Goal: Task Accomplishment & Management: Use online tool/utility

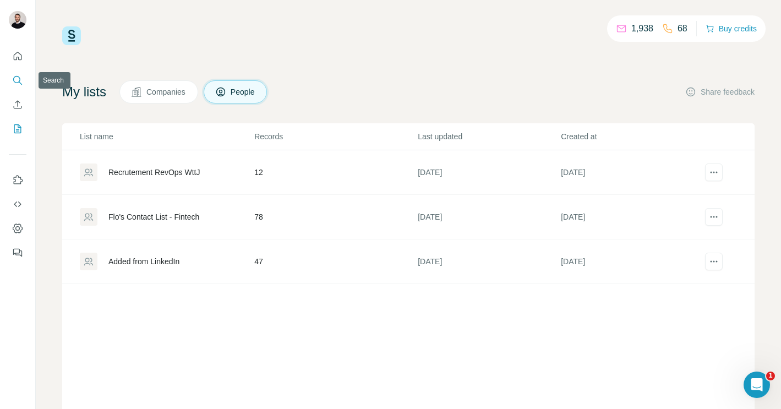
click at [12, 81] on icon "Search" at bounding box center [17, 80] width 11 height 11
click at [19, 81] on icon "Search" at bounding box center [20, 82] width 3 height 3
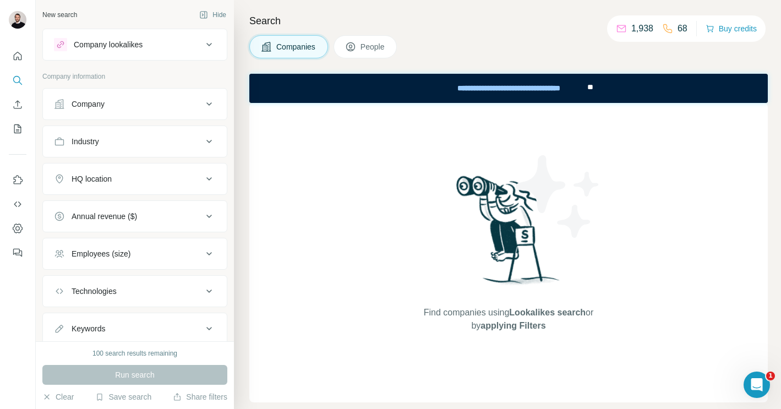
click at [141, 45] on div "Company lookalikes" at bounding box center [108, 44] width 69 height 11
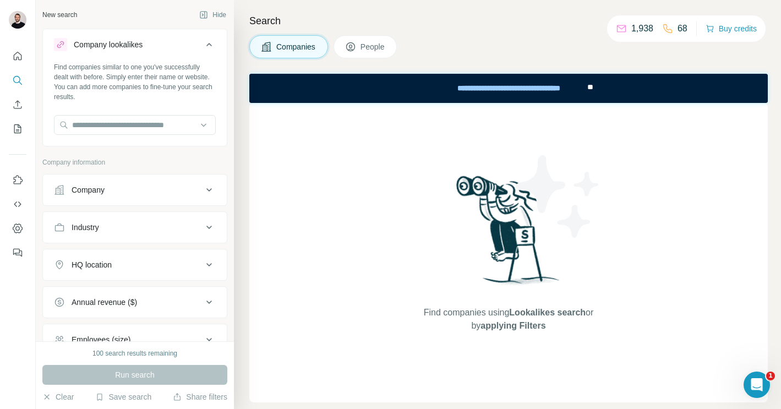
click at [141, 45] on div "Company lookalikes" at bounding box center [108, 44] width 69 height 11
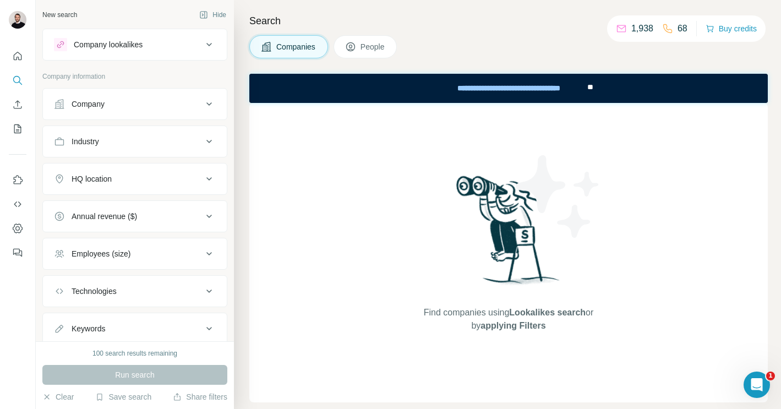
click at [141, 45] on div "Company lookalikes" at bounding box center [108, 44] width 69 height 11
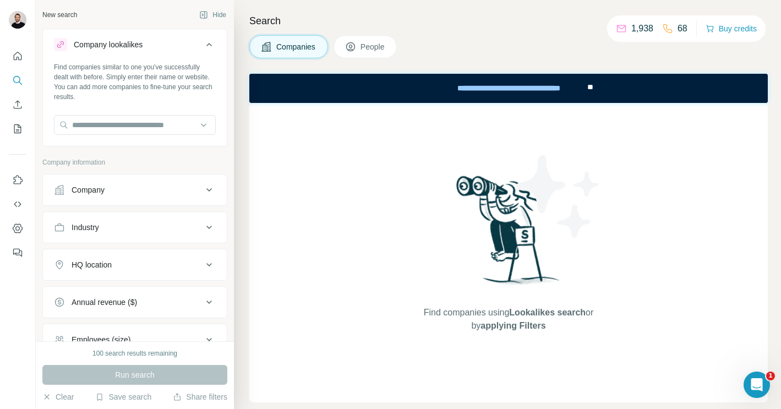
click at [141, 45] on div "Company lookalikes" at bounding box center [108, 44] width 69 height 11
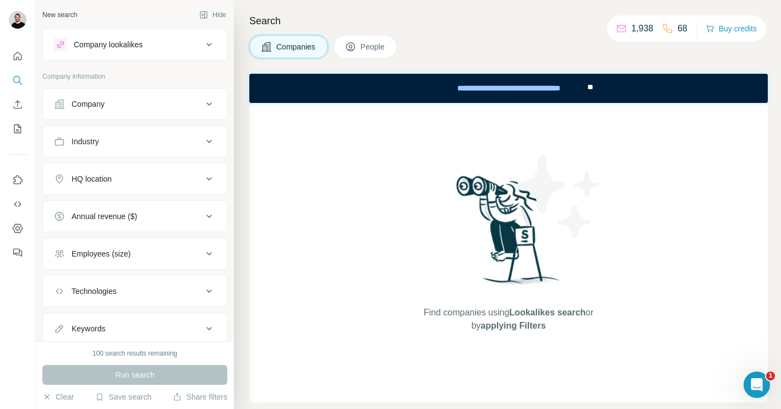
click at [365, 47] on span "People" at bounding box center [373, 46] width 25 height 11
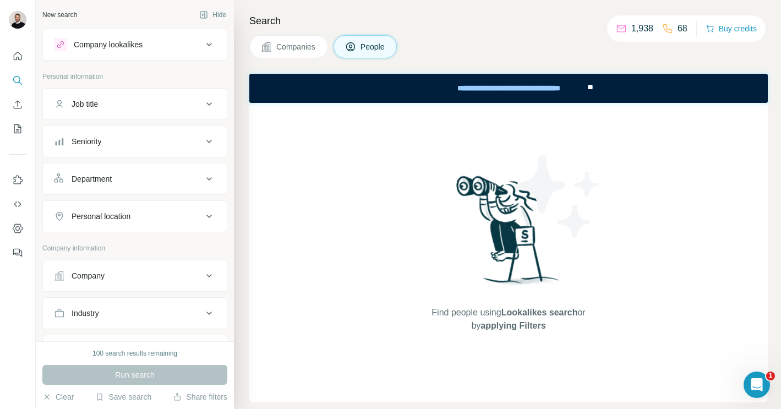
click at [288, 48] on span "Companies" at bounding box center [296, 46] width 40 height 11
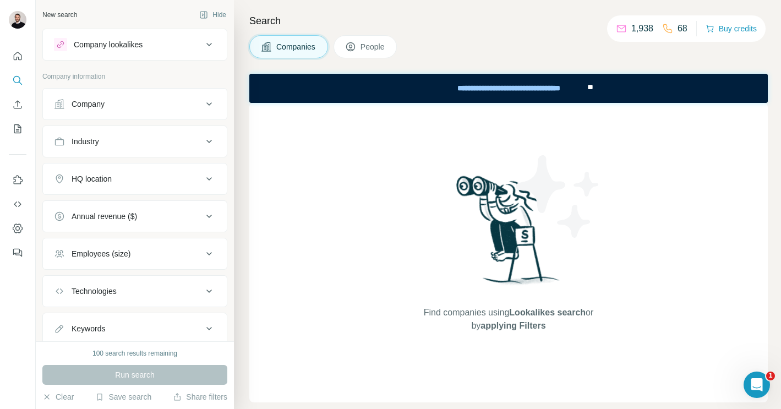
click at [212, 48] on icon at bounding box center [209, 44] width 13 height 13
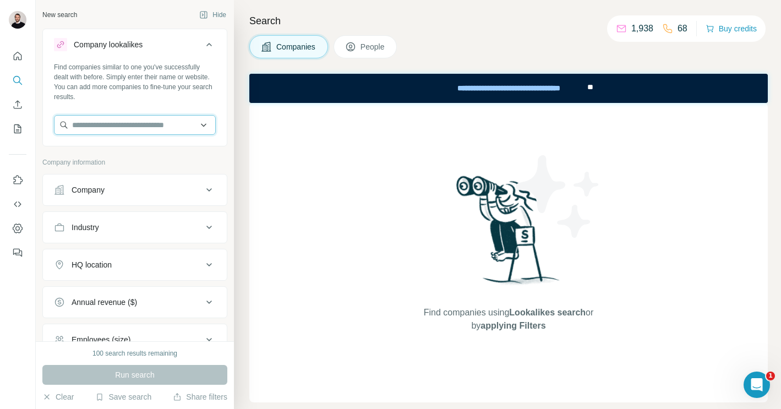
click at [127, 132] on input "text" at bounding box center [135, 125] width 162 height 20
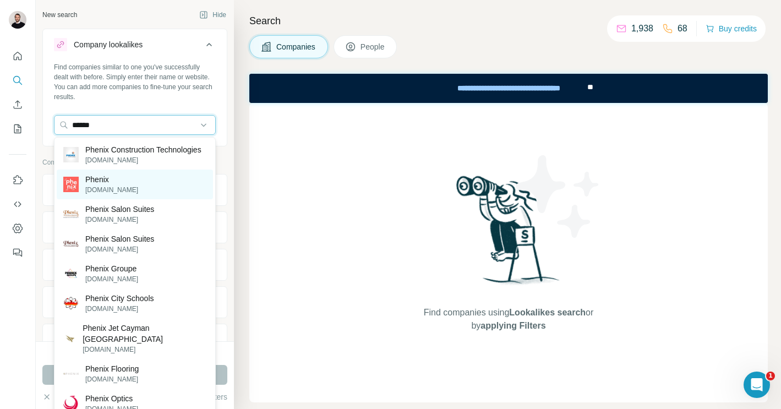
type input "******"
click at [115, 185] on p "Phenix" at bounding box center [111, 179] width 53 height 11
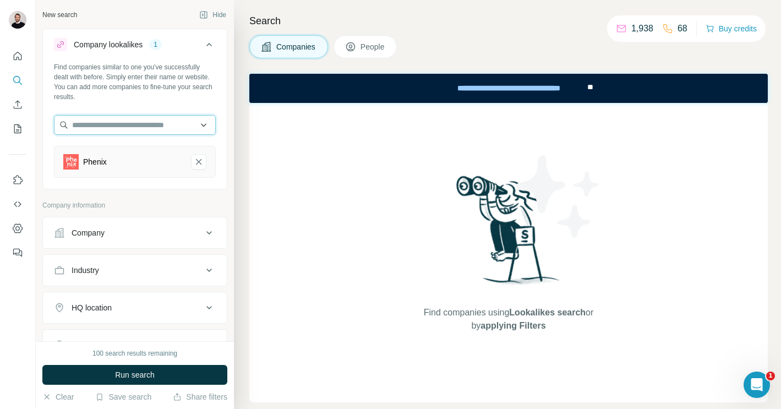
click at [135, 130] on input "text" at bounding box center [135, 125] width 162 height 20
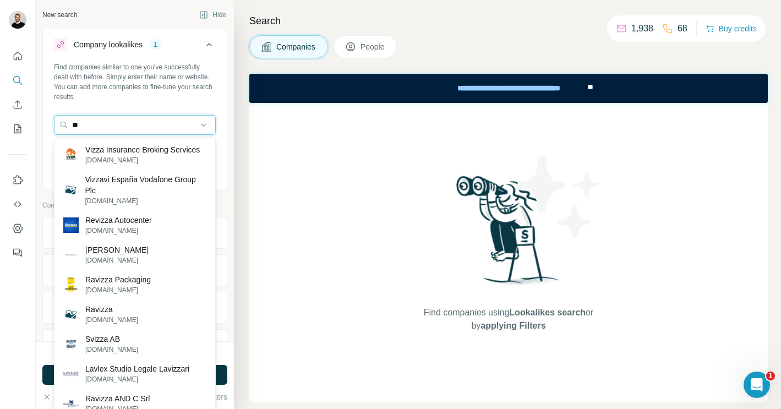
type input "*"
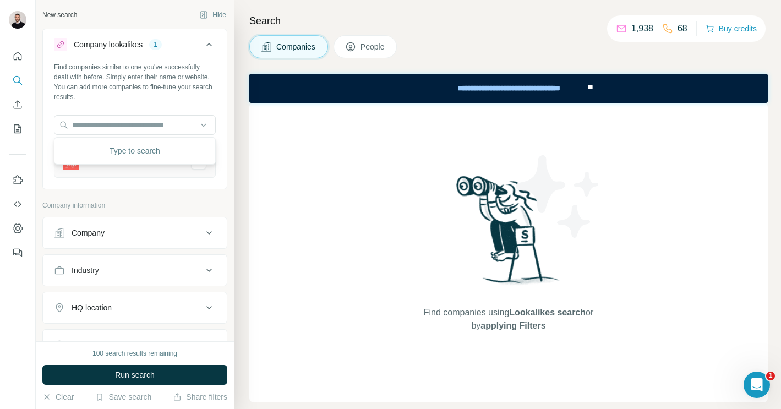
click at [117, 106] on div "Find companies similar to one you've successfully dealt with before. Simply ent…" at bounding box center [135, 124] width 184 height 124
click at [105, 121] on input "text" at bounding box center [135, 125] width 162 height 20
click at [115, 107] on div "Find companies similar to one you've successfully dealt with before. Simply ent…" at bounding box center [135, 124] width 184 height 124
click at [110, 123] on input "text" at bounding box center [135, 125] width 162 height 20
type input "*"
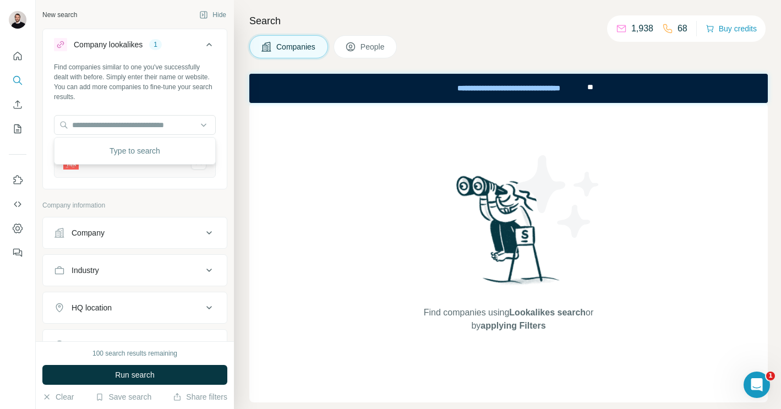
click at [159, 104] on div "Find companies similar to one you've successfully dealt with before. Simply ent…" at bounding box center [135, 124] width 184 height 124
click at [117, 248] on div "Company" at bounding box center [134, 233] width 185 height 32
click at [117, 238] on div "Company" at bounding box center [128, 232] width 149 height 11
click at [121, 237] on div "Company" at bounding box center [128, 232] width 149 height 11
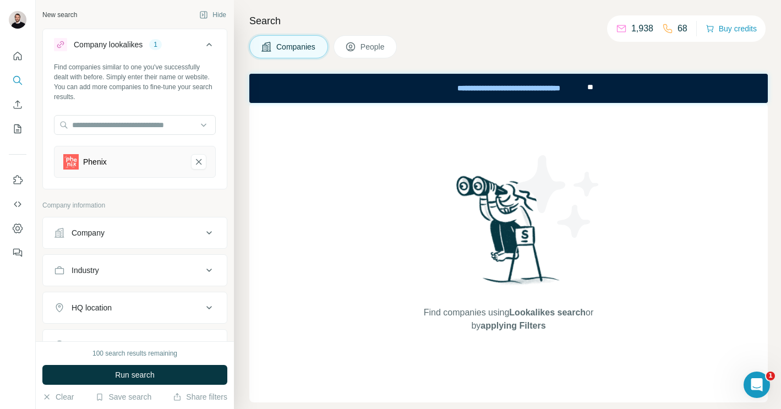
scroll to position [65, 0]
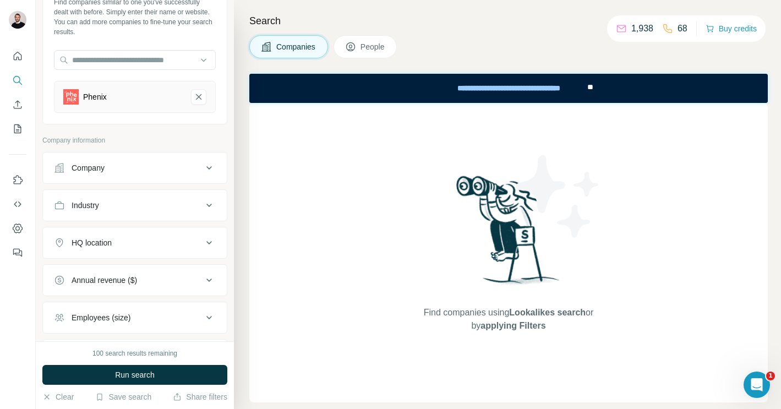
click at [134, 205] on div "Industry" at bounding box center [128, 205] width 149 height 11
click at [128, 225] on div at bounding box center [129, 233] width 136 height 19
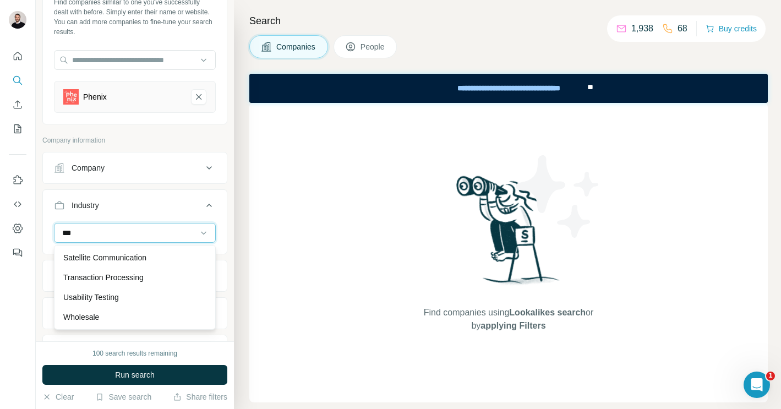
scroll to position [0, 0]
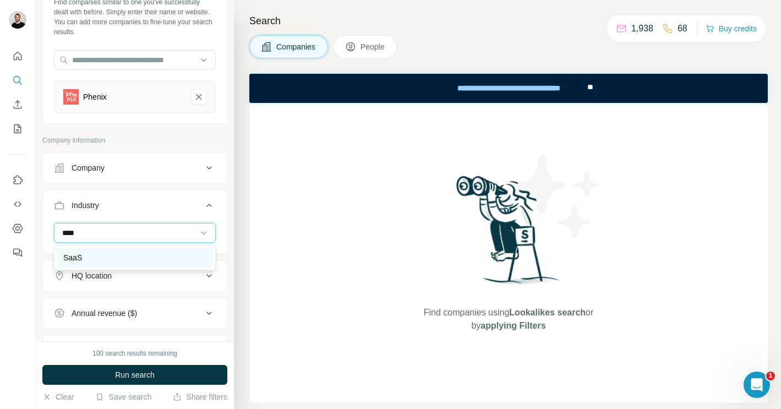
type input "****"
click at [81, 251] on div "SaaS" at bounding box center [135, 258] width 156 height 20
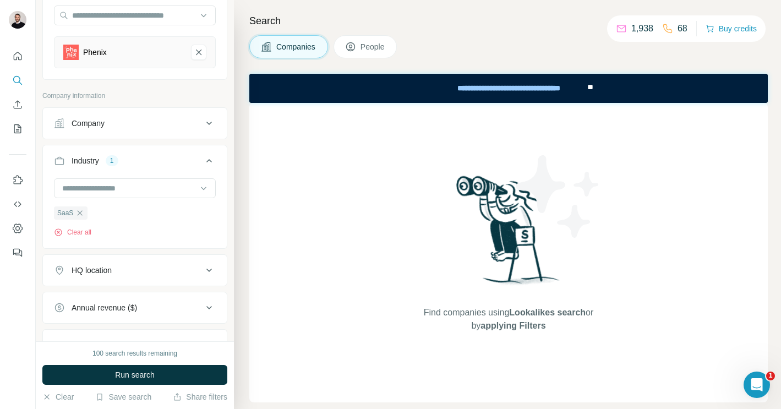
scroll to position [144, 0]
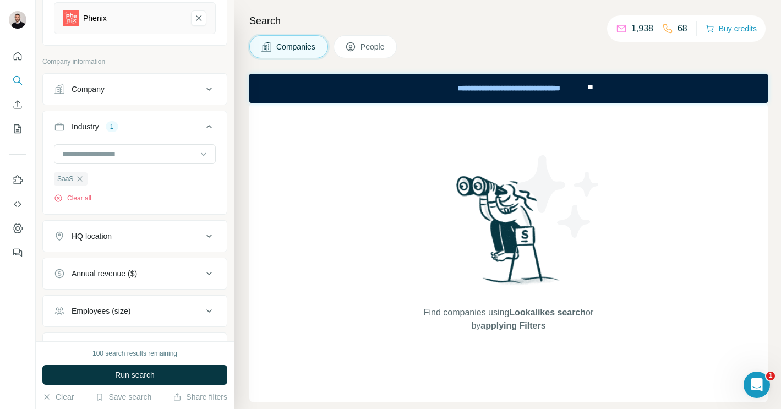
click at [156, 226] on button "HQ location" at bounding box center [135, 236] width 184 height 26
click at [126, 261] on input "text" at bounding box center [135, 264] width 162 height 20
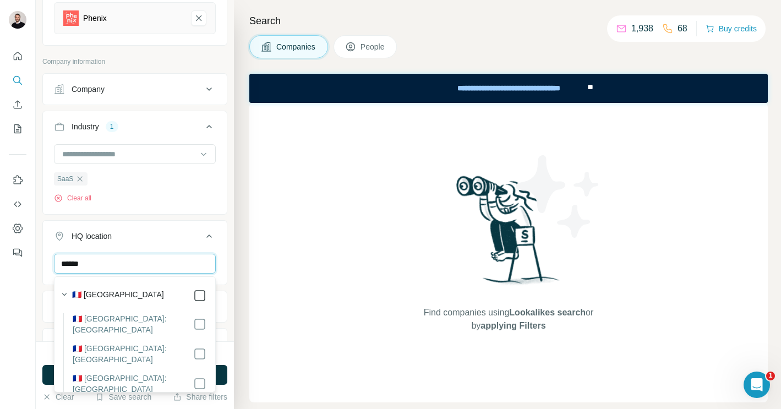
type input "******"
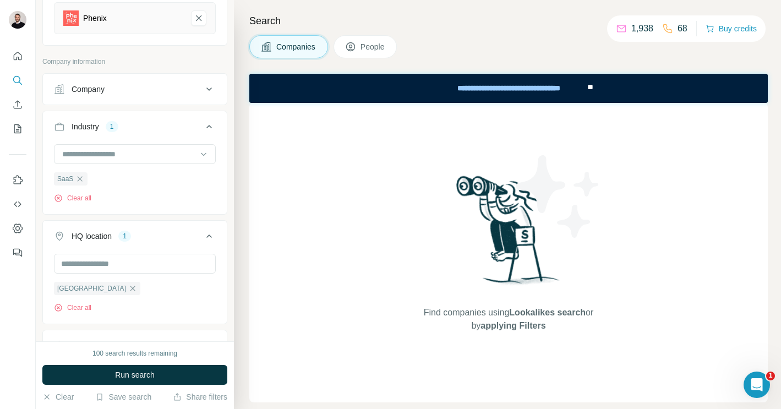
click at [226, 277] on div "France Clear all" at bounding box center [135, 288] width 184 height 68
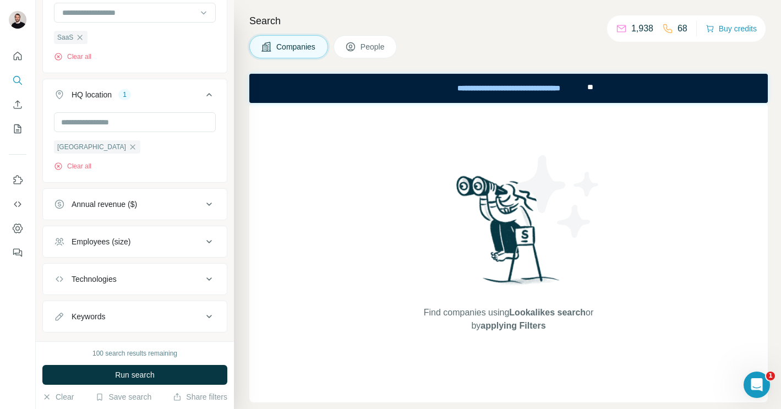
scroll to position [288, 0]
click at [179, 224] on div "Employees (size)" at bounding box center [134, 239] width 185 height 32
click at [172, 238] on div "Employees (size)" at bounding box center [128, 238] width 149 height 11
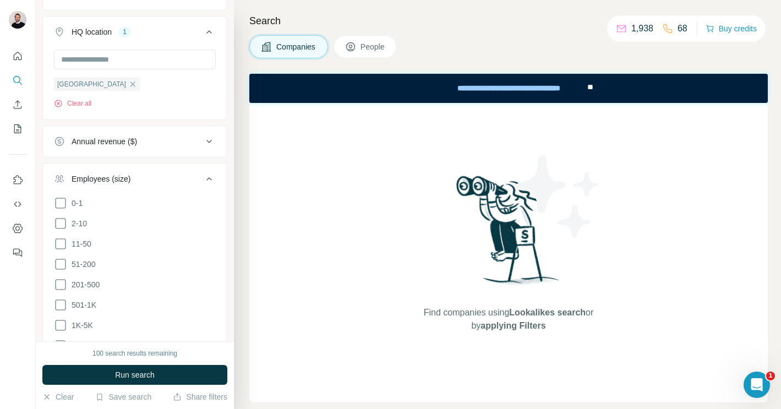
scroll to position [354, 0]
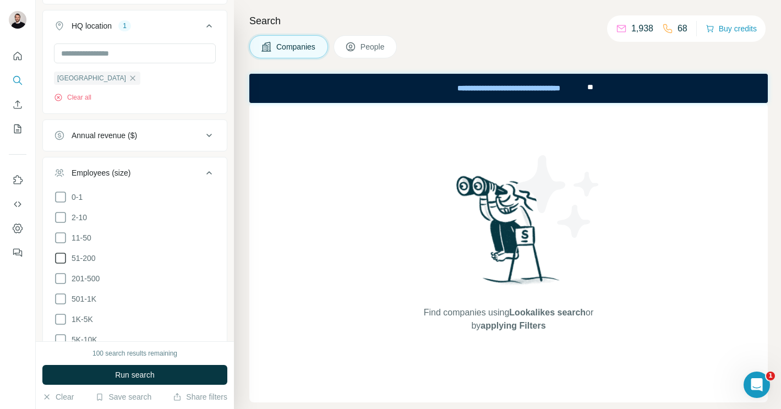
click at [61, 256] on icon at bounding box center [60, 258] width 13 height 13
click at [66, 237] on icon at bounding box center [60, 237] width 11 height 11
click at [148, 372] on span "Run search" at bounding box center [135, 374] width 40 height 11
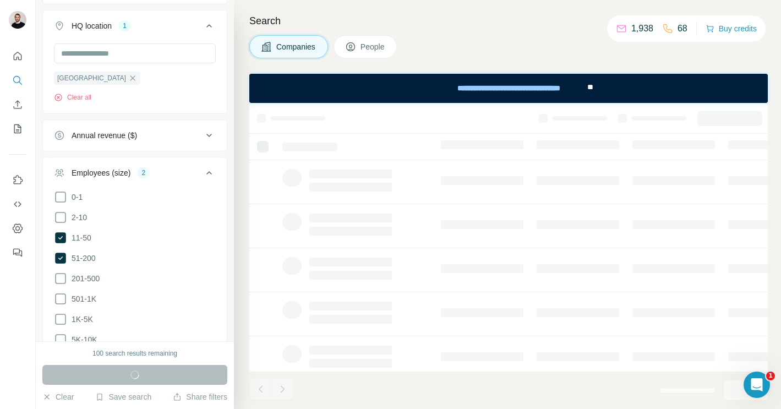
click at [234, 163] on div "Search Companies People" at bounding box center [507, 204] width 547 height 409
click at [214, 176] on icon at bounding box center [209, 172] width 13 height 13
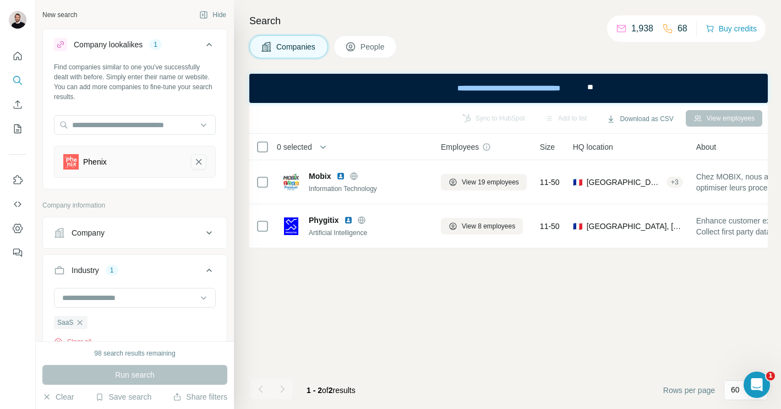
click at [196, 161] on icon "Phenix-remove-button" at bounding box center [199, 161] width 10 height 11
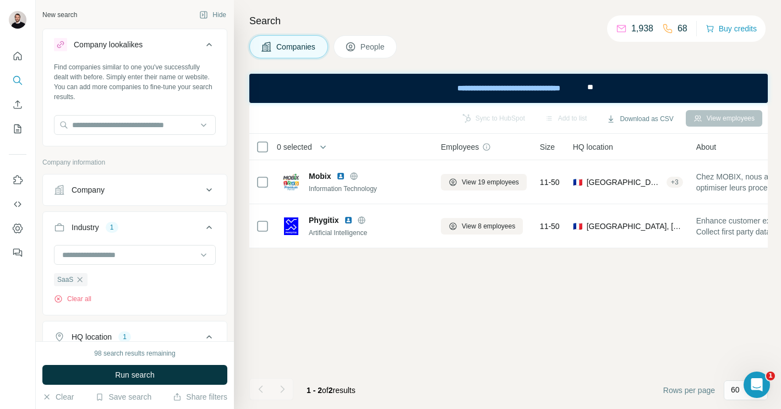
scroll to position [265, 0]
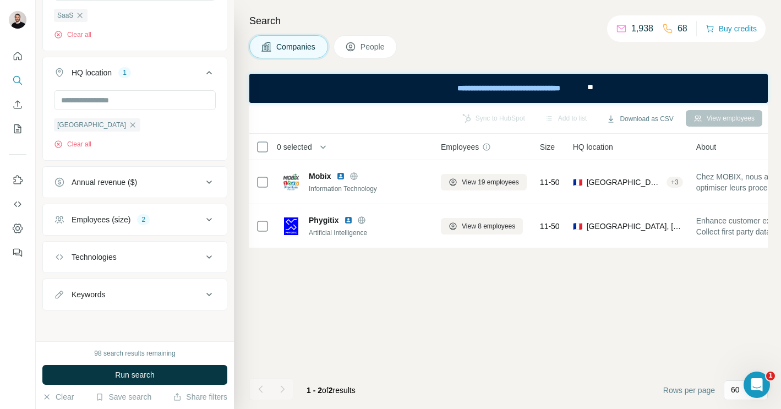
click at [162, 254] on div "Technologies" at bounding box center [128, 257] width 149 height 11
click at [162, 254] on div "Technologies" at bounding box center [128, 256] width 149 height 11
click at [116, 375] on span "Run search" at bounding box center [135, 374] width 40 height 11
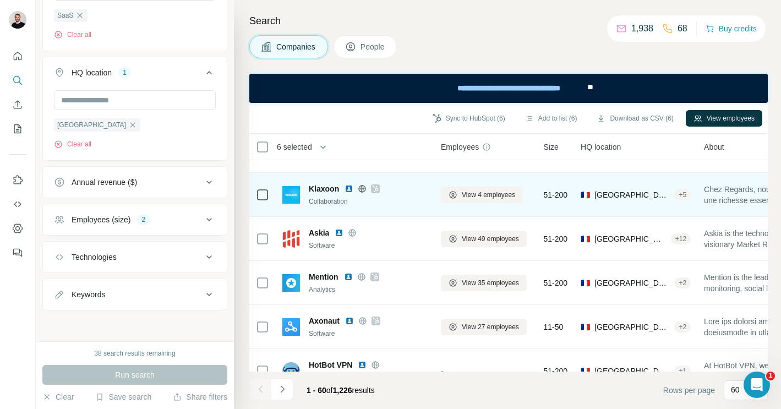
scroll to position [1104, 0]
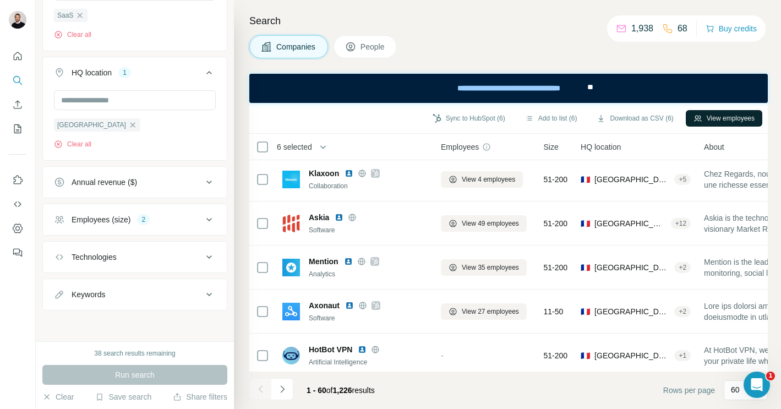
click at [705, 117] on button "View employees" at bounding box center [724, 118] width 77 height 17
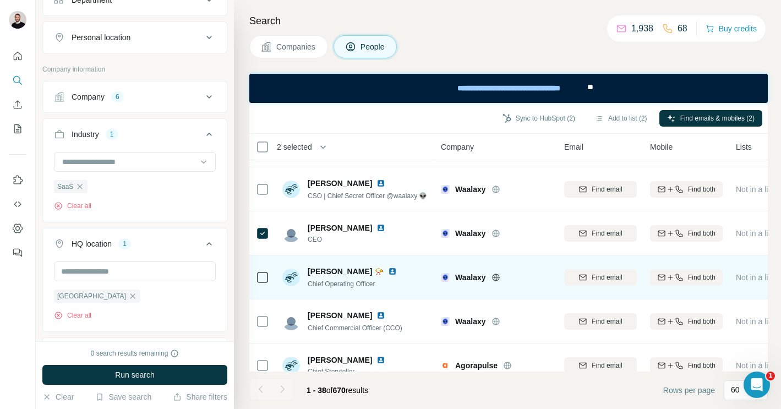
scroll to position [1335, 0]
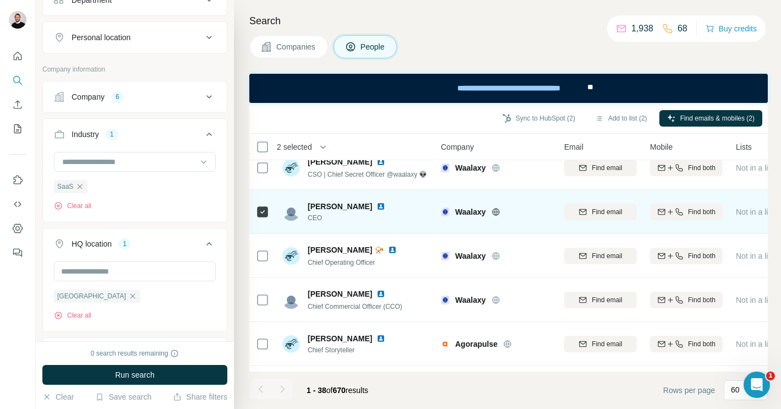
click at [385, 205] on img at bounding box center [381, 206] width 9 height 9
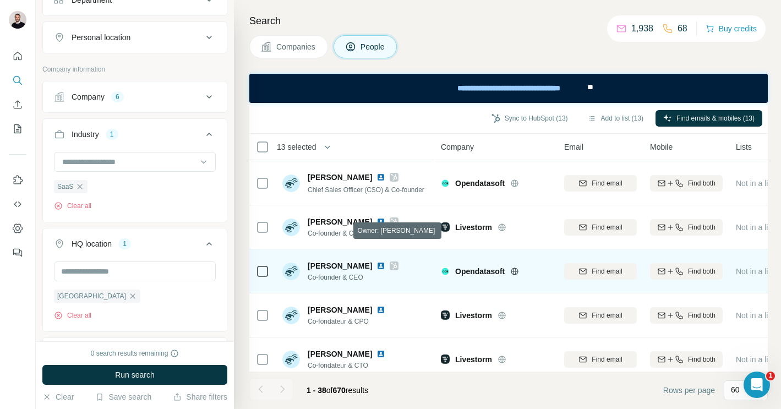
scroll to position [123, 0]
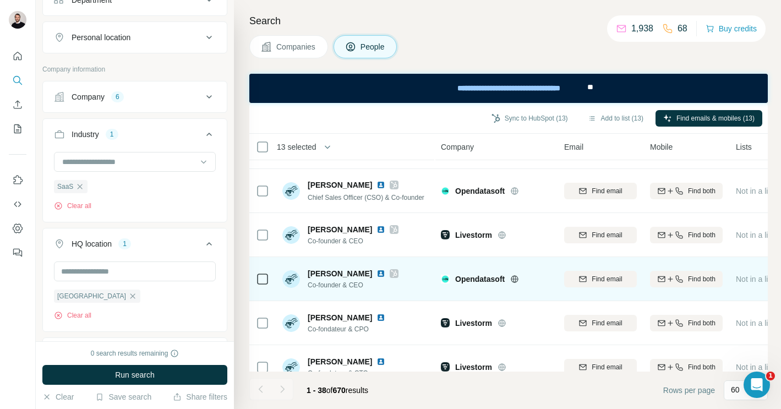
click at [269, 280] on td at bounding box center [262, 279] width 26 height 44
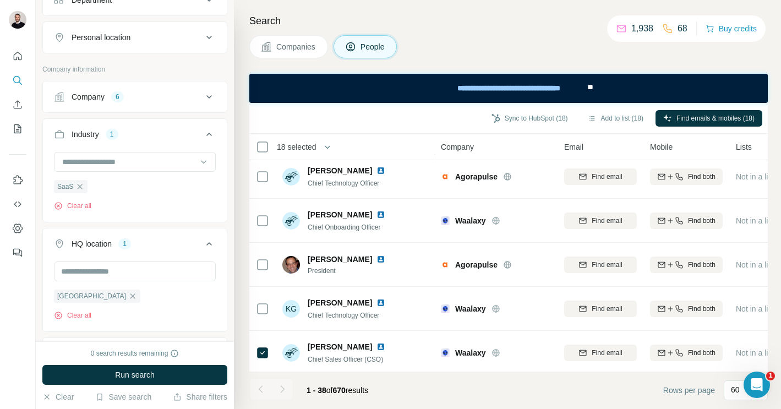
scroll to position [1462, 0]
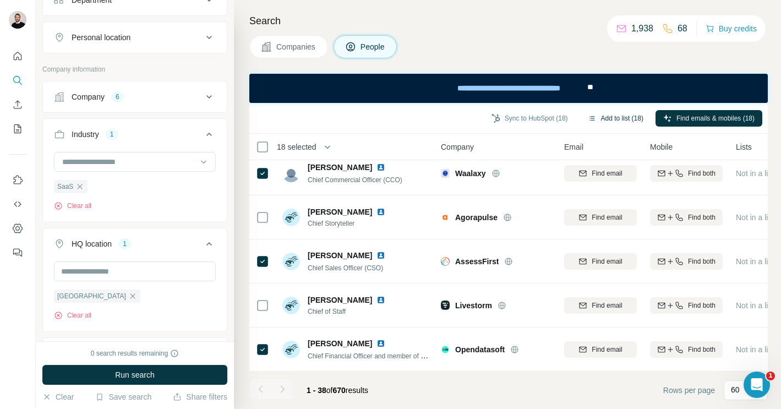
click at [611, 119] on button "Add to list (18)" at bounding box center [615, 118] width 71 height 17
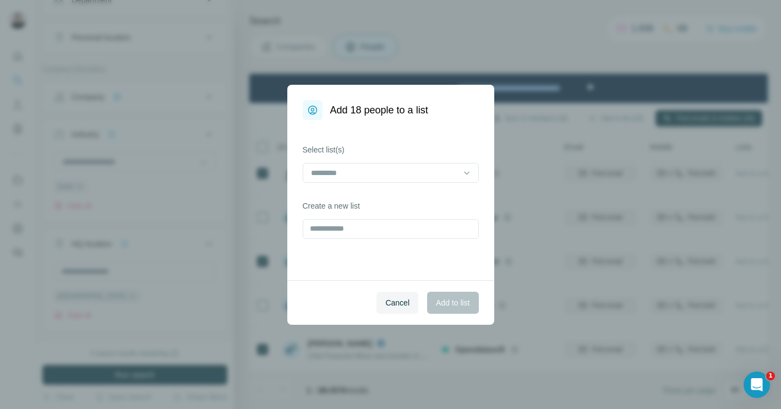
click at [434, 161] on div "Select list(s)" at bounding box center [391, 163] width 176 height 39
click at [379, 238] on input "text" at bounding box center [391, 229] width 176 height 20
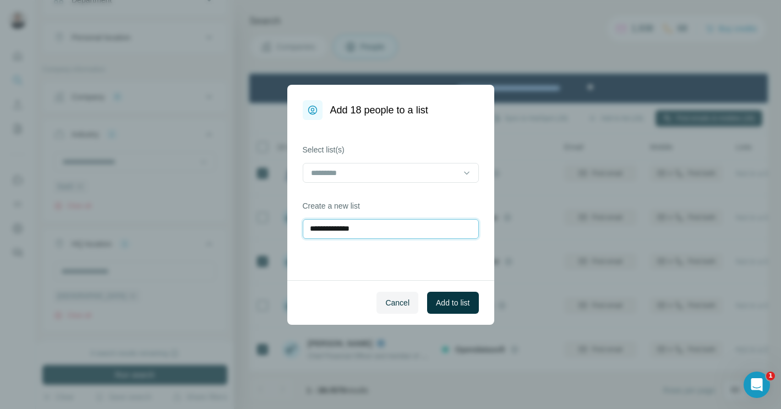
drag, startPoint x: 350, startPoint y: 226, endPoint x: 239, endPoint y: 225, distance: 110.7
click at [239, 225] on div "**********" at bounding box center [390, 204] width 781 height 409
type input "****"
click at [457, 298] on span "Add to list" at bounding box center [453, 302] width 34 height 11
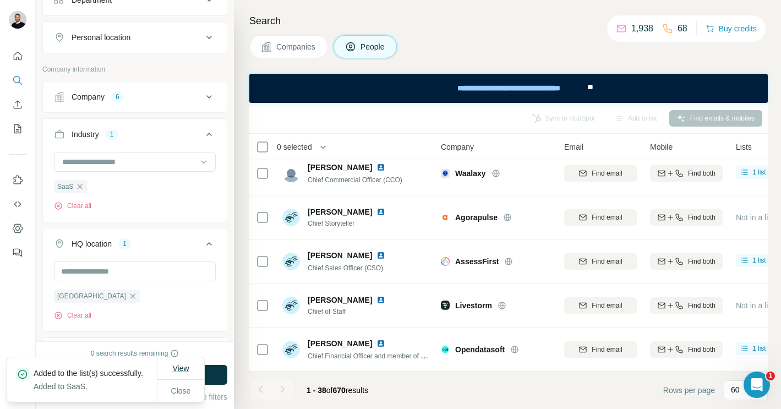
click at [179, 364] on span "View" at bounding box center [180, 368] width 17 height 9
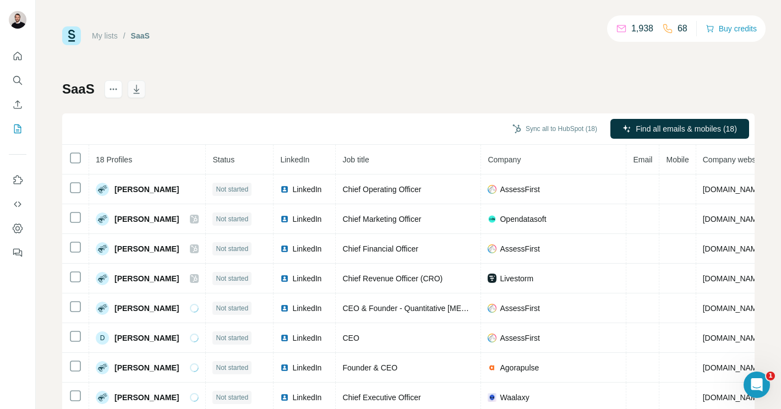
click at [133, 89] on icon "button" at bounding box center [136, 89] width 11 height 11
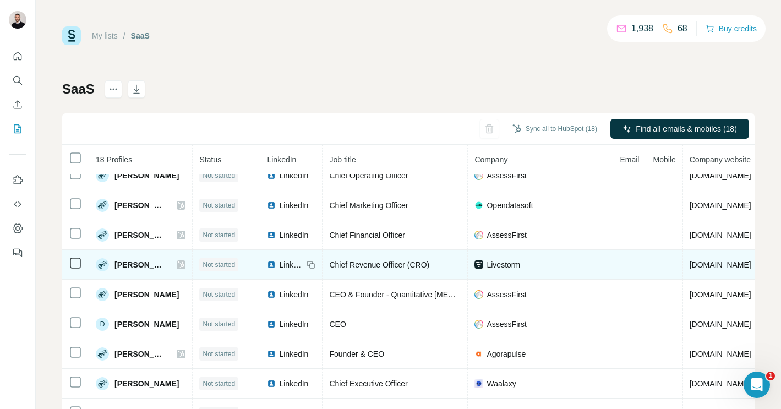
scroll to position [25, 0]
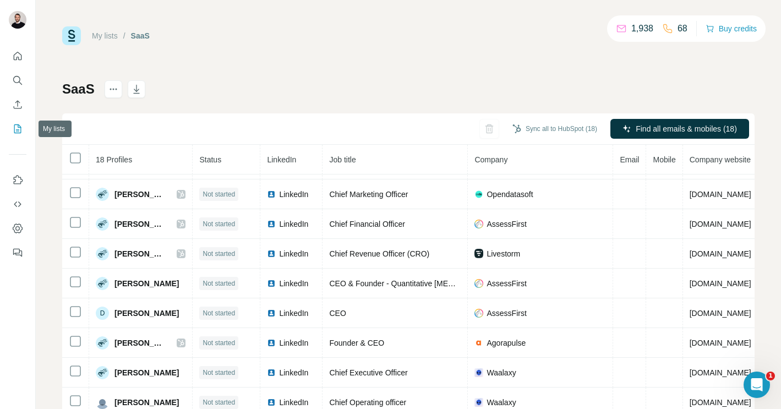
click at [18, 122] on button "My lists" at bounding box center [18, 129] width 18 height 20
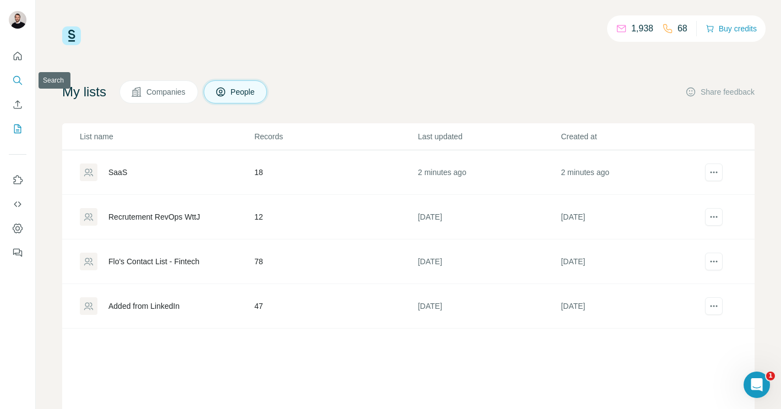
click at [21, 80] on icon "Search" at bounding box center [17, 80] width 11 height 11
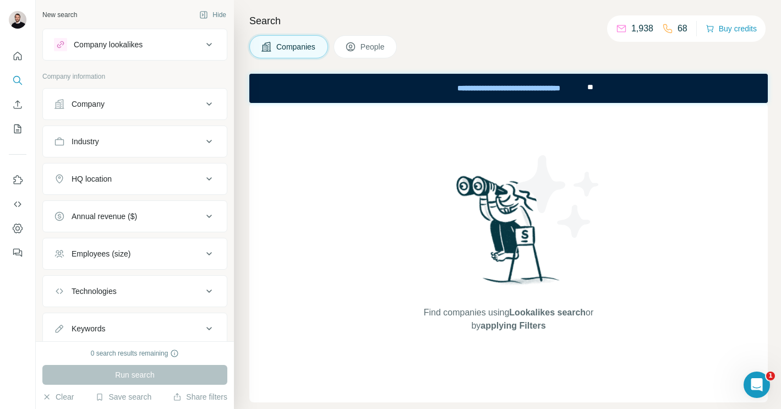
click at [165, 49] on div "Company lookalikes" at bounding box center [128, 44] width 149 height 13
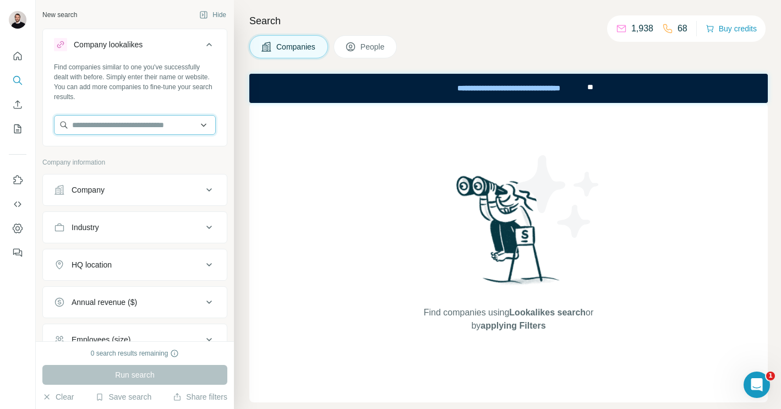
click at [95, 119] on input "text" at bounding box center [135, 125] width 162 height 20
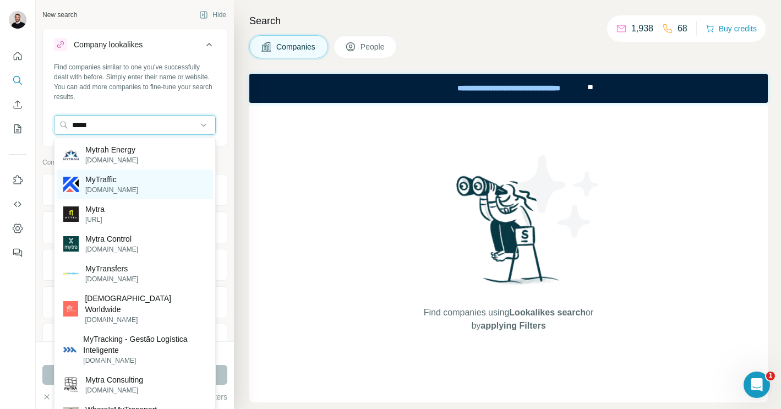
type input "*****"
click at [119, 177] on p "MyTraffic" at bounding box center [111, 179] width 53 height 11
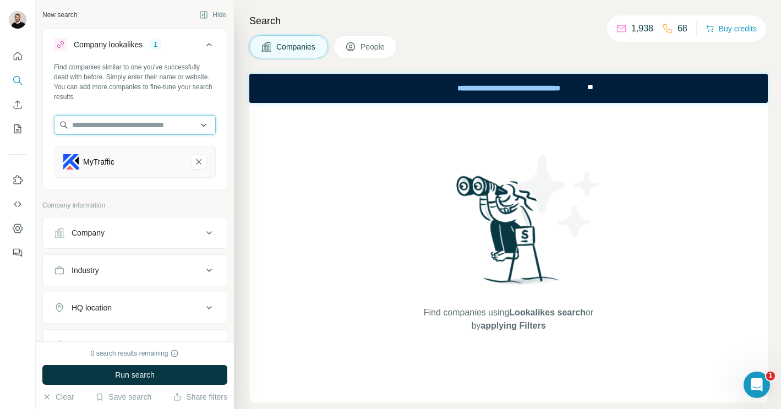
click at [150, 126] on input "text" at bounding box center [135, 125] width 162 height 20
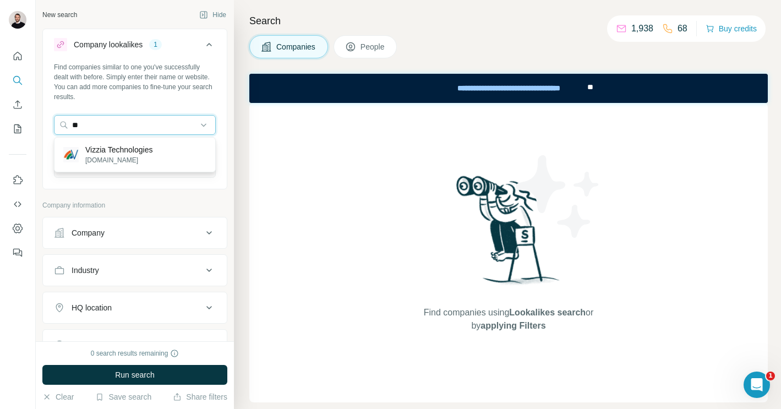
type input "*"
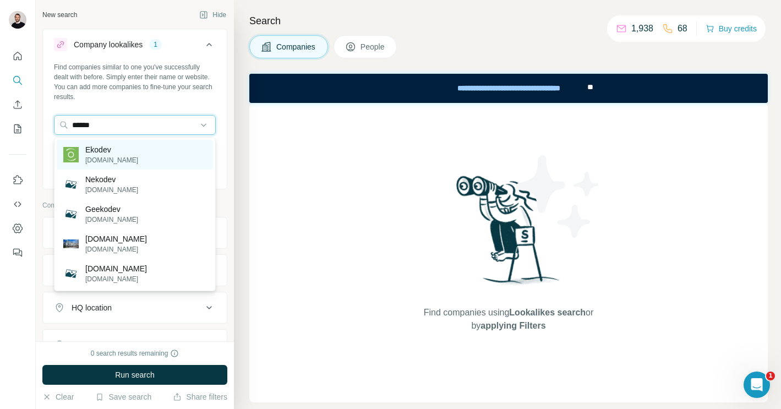
type input "******"
click at [126, 156] on div "Ekodev ekodev.com" at bounding box center [135, 155] width 156 height 30
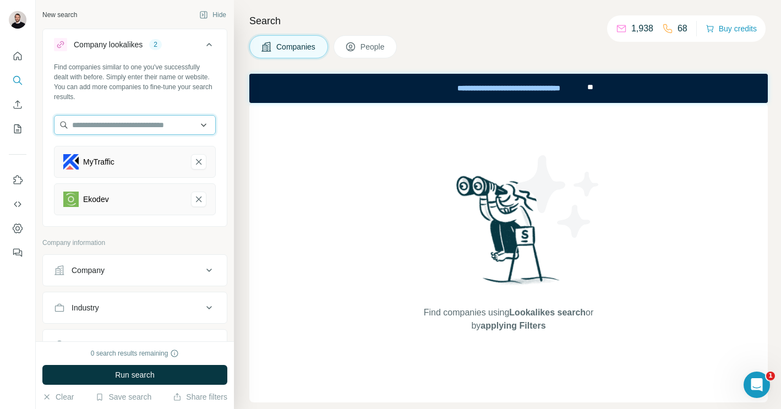
click at [173, 118] on input "text" at bounding box center [135, 125] width 162 height 20
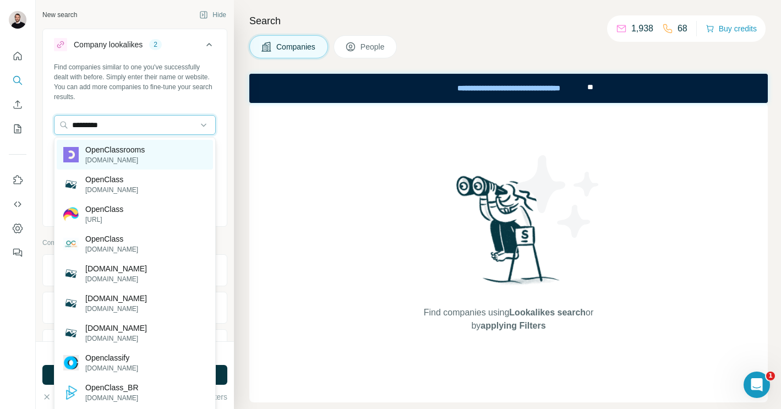
type input "*********"
click at [133, 155] on p "openclassrooms.com" at bounding box center [114, 160] width 59 height 10
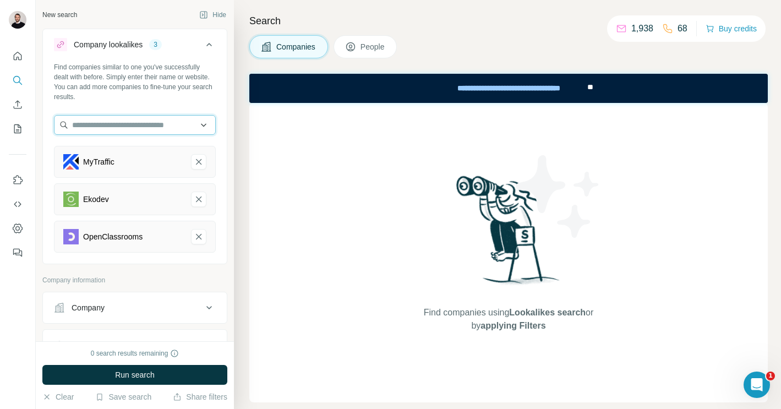
click at [126, 130] on input "text" at bounding box center [135, 125] width 162 height 20
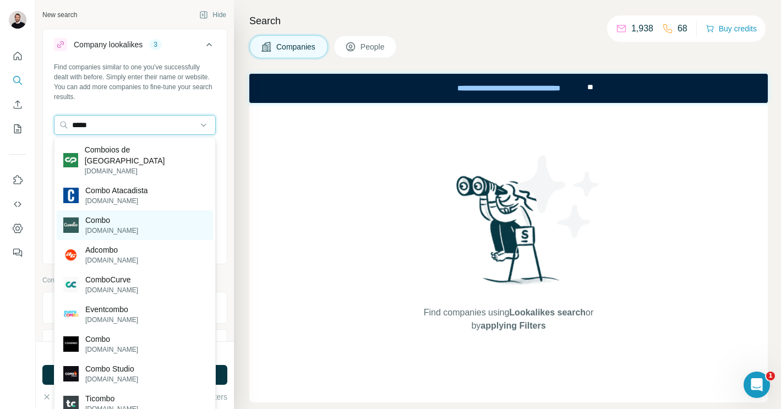
type input "*****"
click at [122, 215] on p "Combo" at bounding box center [111, 220] width 53 height 11
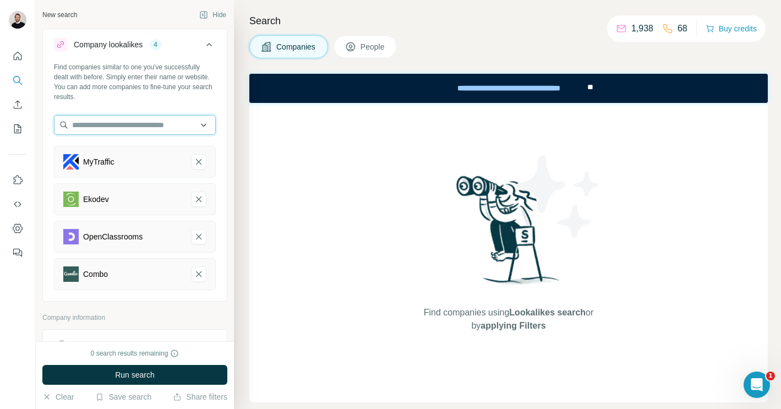
click at [133, 123] on input "text" at bounding box center [135, 125] width 162 height 20
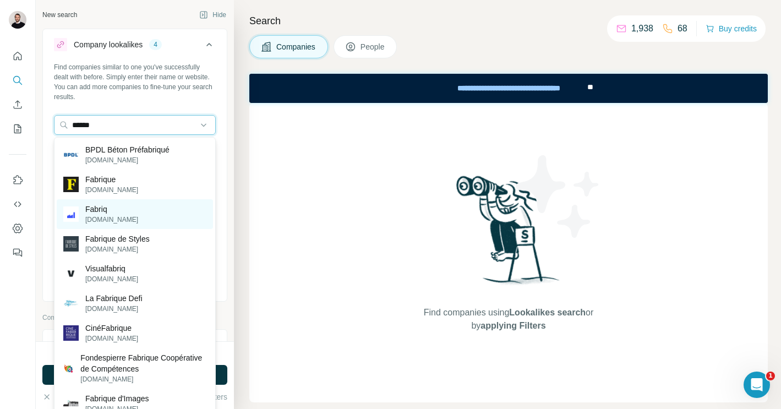
type input "******"
click at [129, 212] on div "Fabriq fabriq.tech" at bounding box center [135, 214] width 156 height 30
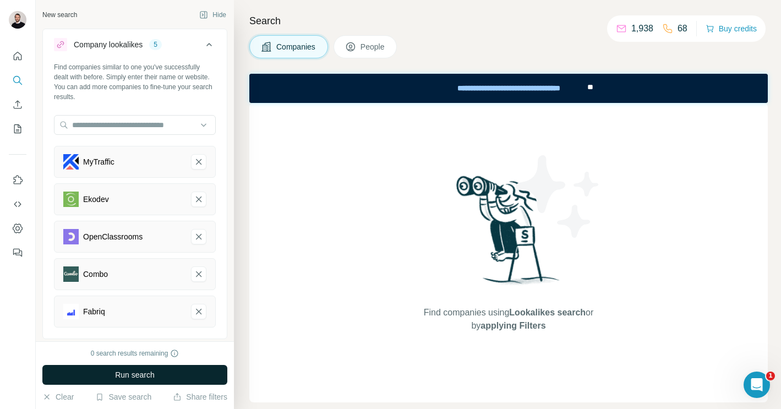
click at [158, 373] on button "Run search" at bounding box center [134, 375] width 185 height 20
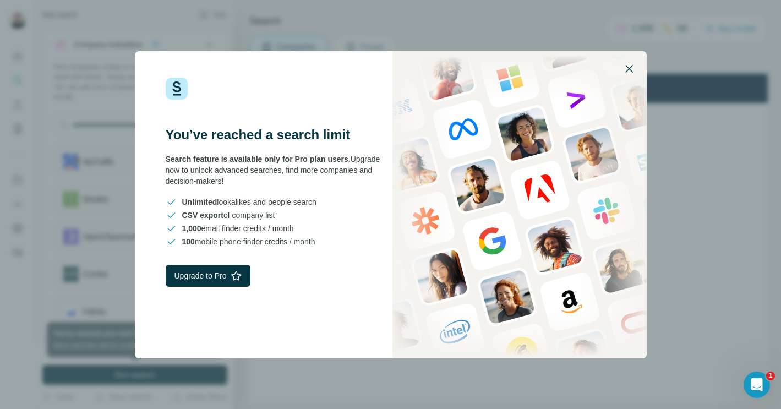
click at [634, 69] on icon "button" at bounding box center [629, 68] width 13 height 13
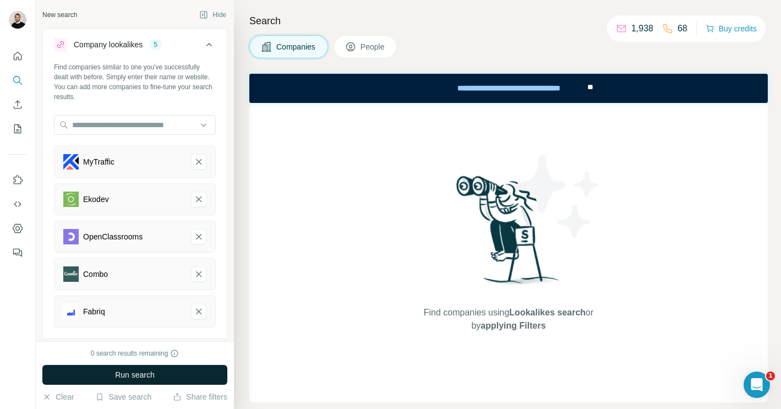
click at [133, 368] on button "Run search" at bounding box center [134, 375] width 185 height 20
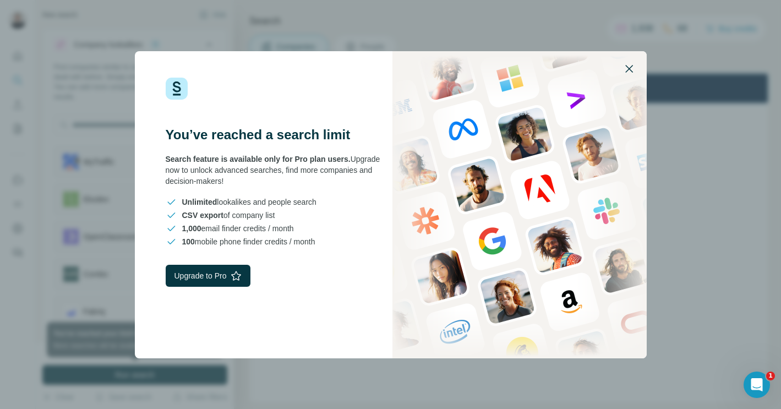
click at [629, 69] on icon "button" at bounding box center [629, 68] width 13 height 13
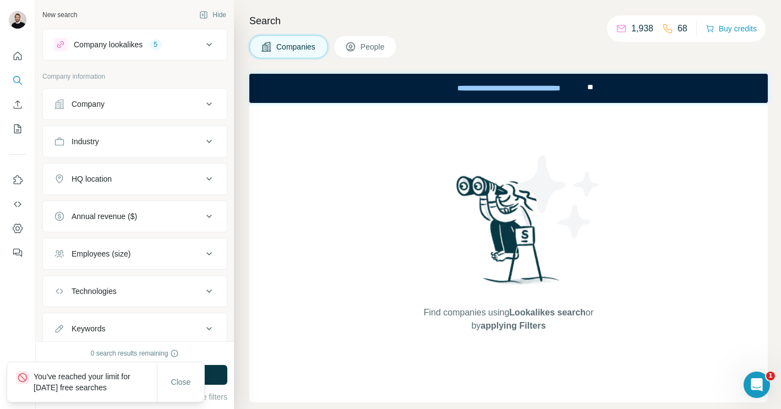
click at [66, 382] on p "You've reached your limit for [DATE] free searches" at bounding box center [95, 382] width 123 height 22
click at [37, 381] on p "You've reached your limit for [DATE] free searches" at bounding box center [95, 382] width 123 height 22
click at [12, 377] on div "You've reached your limit for [DATE] free searches" at bounding box center [82, 382] width 150 height 40
click at [178, 383] on span "Close" at bounding box center [181, 382] width 20 height 11
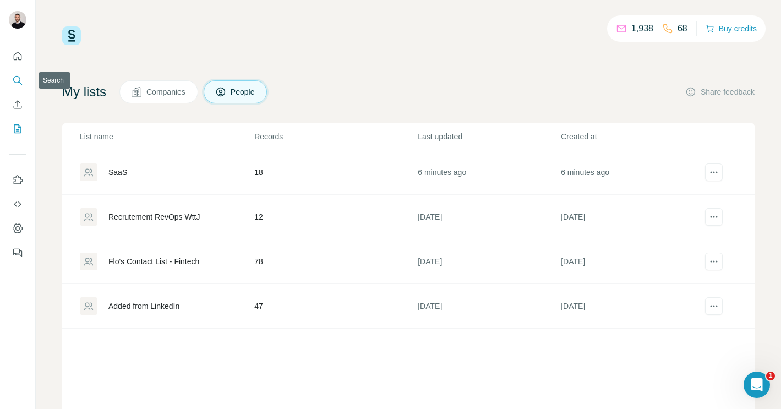
click at [24, 81] on button "Search" at bounding box center [18, 80] width 18 height 20
